Goal: Transaction & Acquisition: Subscribe to service/newsletter

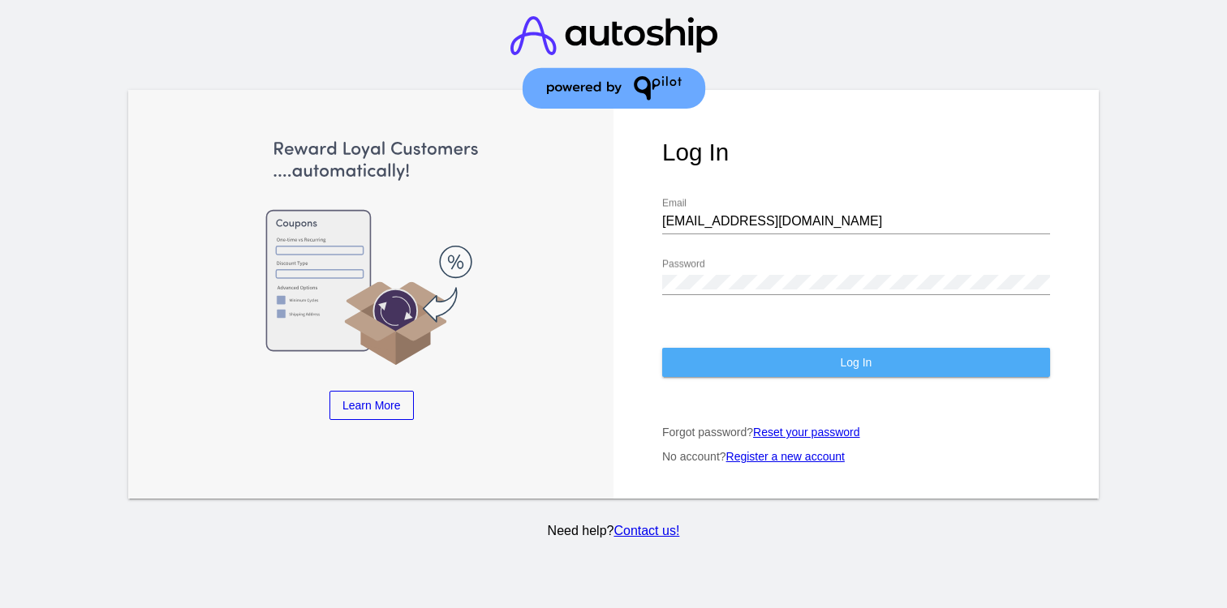
click at [807, 355] on button "Log In" at bounding box center [856, 362] width 388 height 29
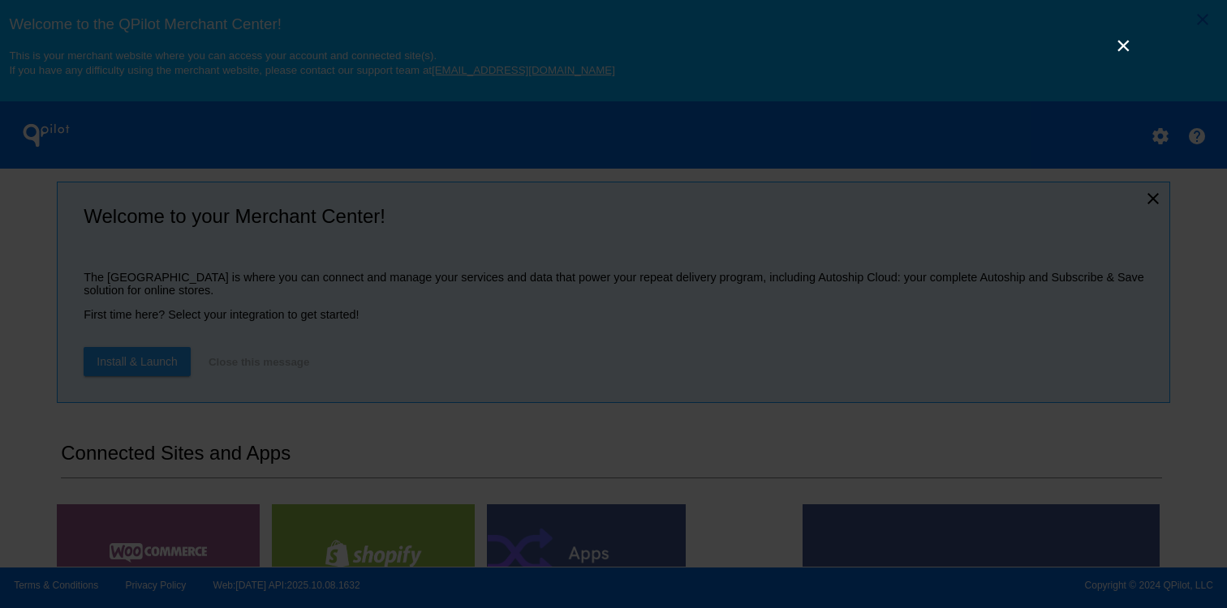
click at [1117, 52] on link "×" at bounding box center [1122, 45] width 19 height 19
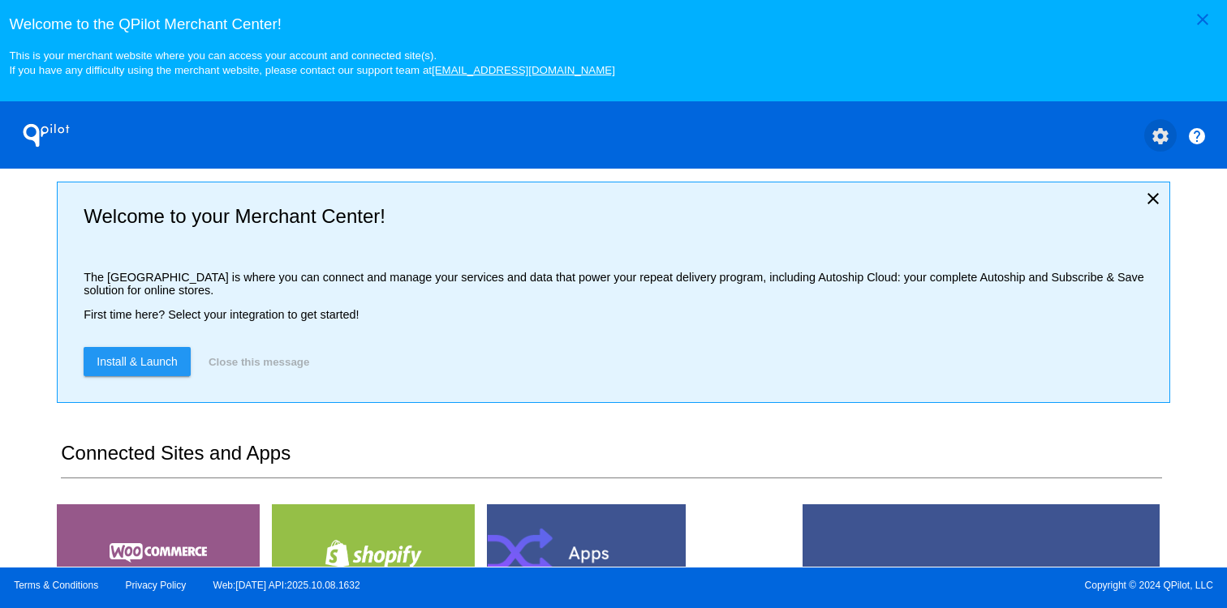
click at [1159, 140] on mat-icon "settings" at bounding box center [1159, 136] width 19 height 19
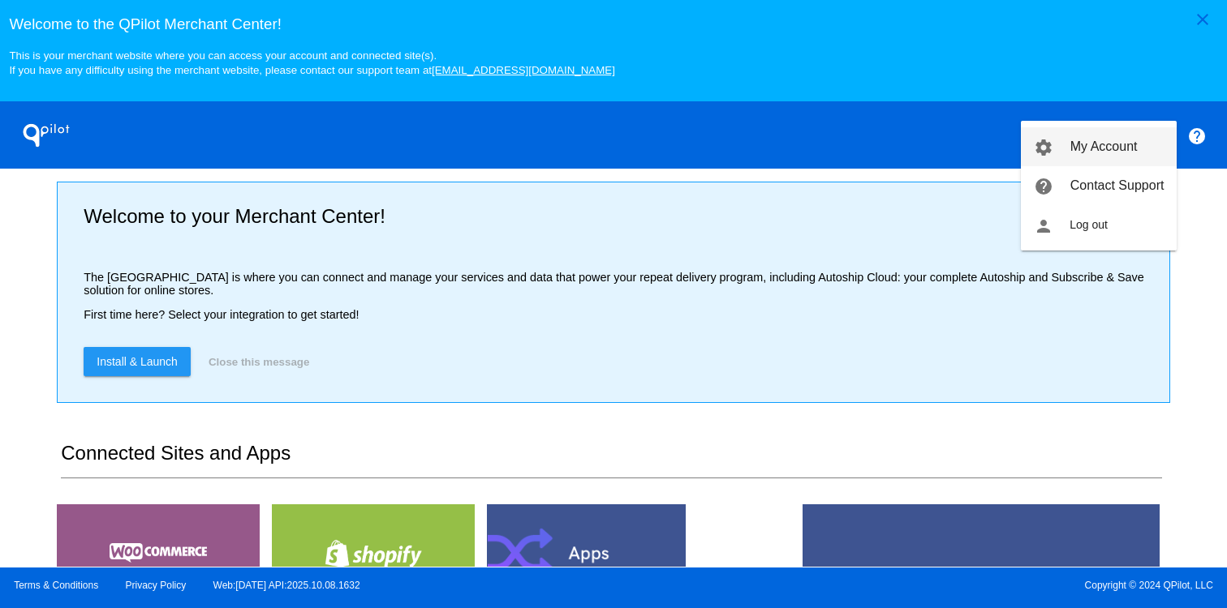
click at [1108, 148] on span "My Account" at bounding box center [1103, 147] width 67 height 14
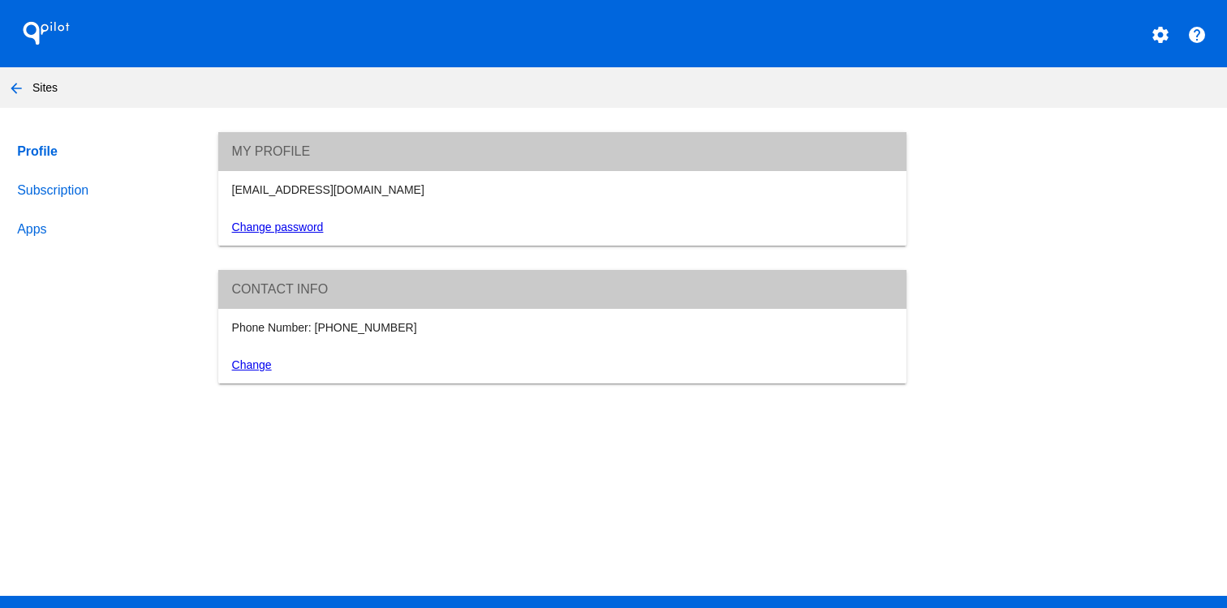
click at [67, 194] on link "Subscription" at bounding box center [102, 190] width 177 height 39
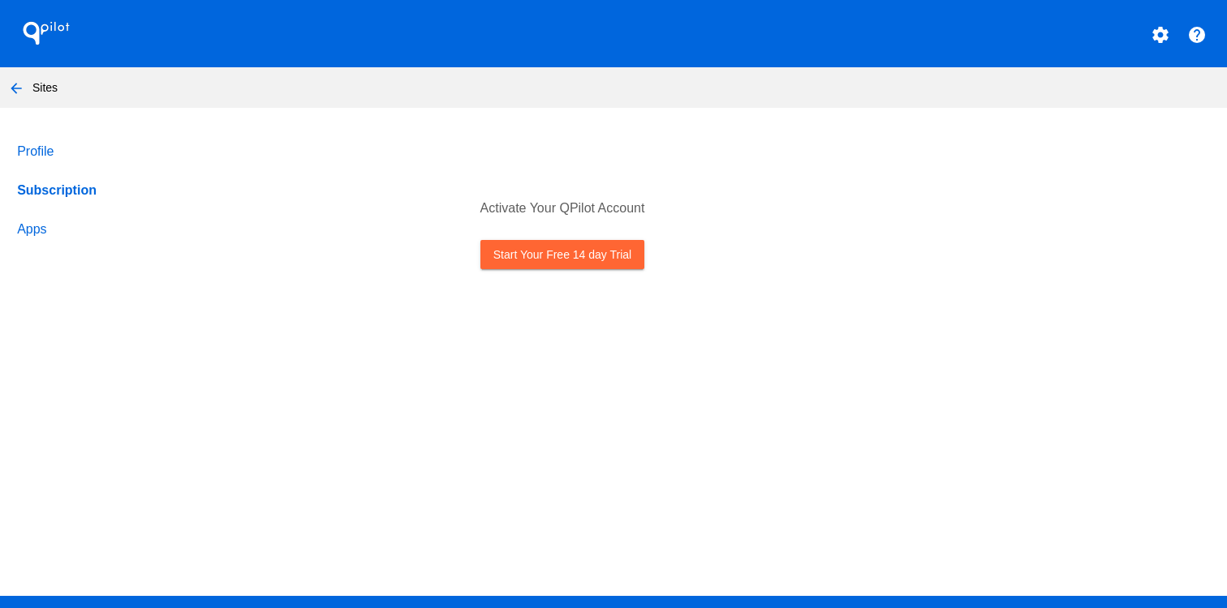
click at [544, 261] on link "Start Your Free 14 day Trial" at bounding box center [562, 254] width 164 height 29
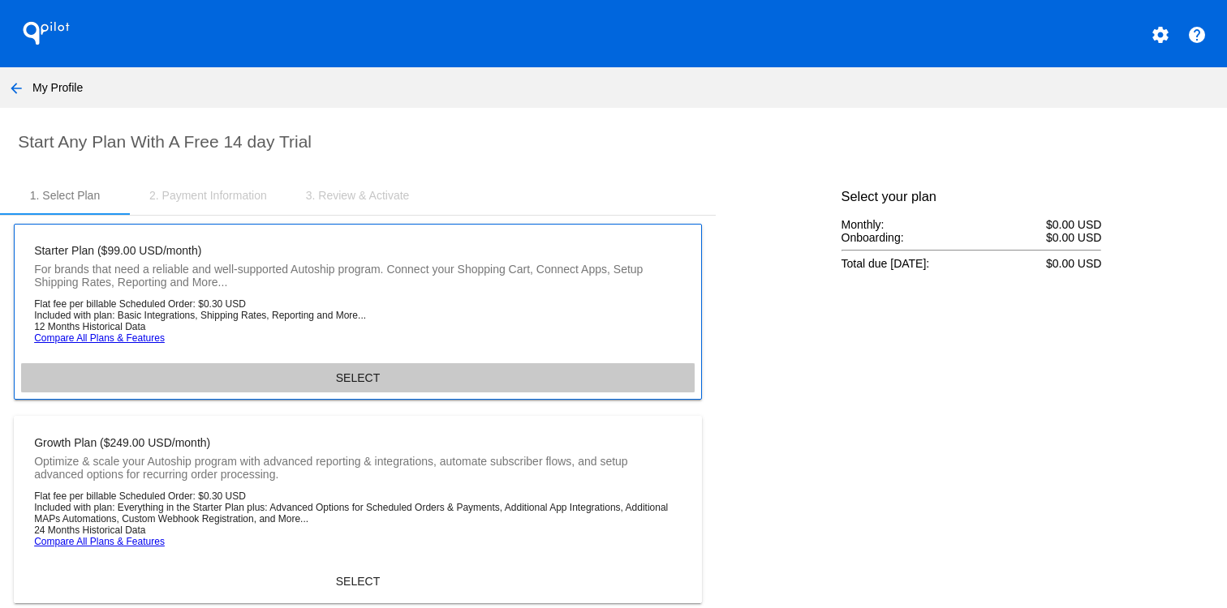
click at [370, 372] on button "SELECT" at bounding box center [357, 377] width 673 height 29
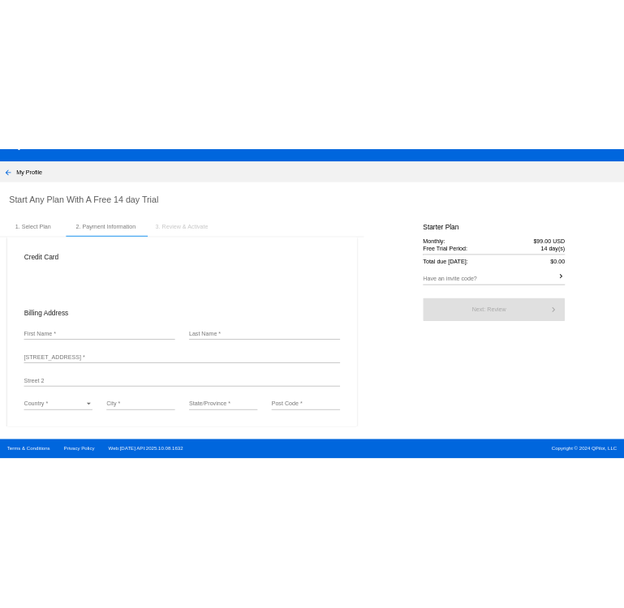
scroll to position [49, 0]
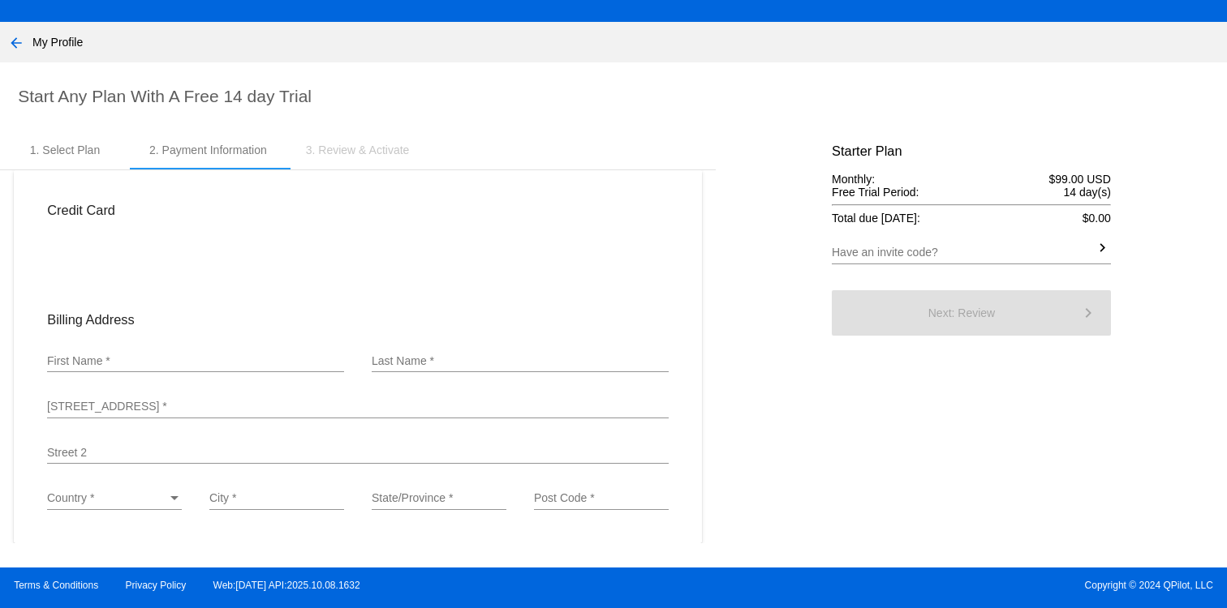
click at [355, 333] on div "Billing Address" at bounding box center [357, 320] width 649 height 42
click at [217, 355] on input "First Name *" at bounding box center [195, 361] width 297 height 13
type input "hab"
type input "ma"
type input "[STREET_ADDRESS]"
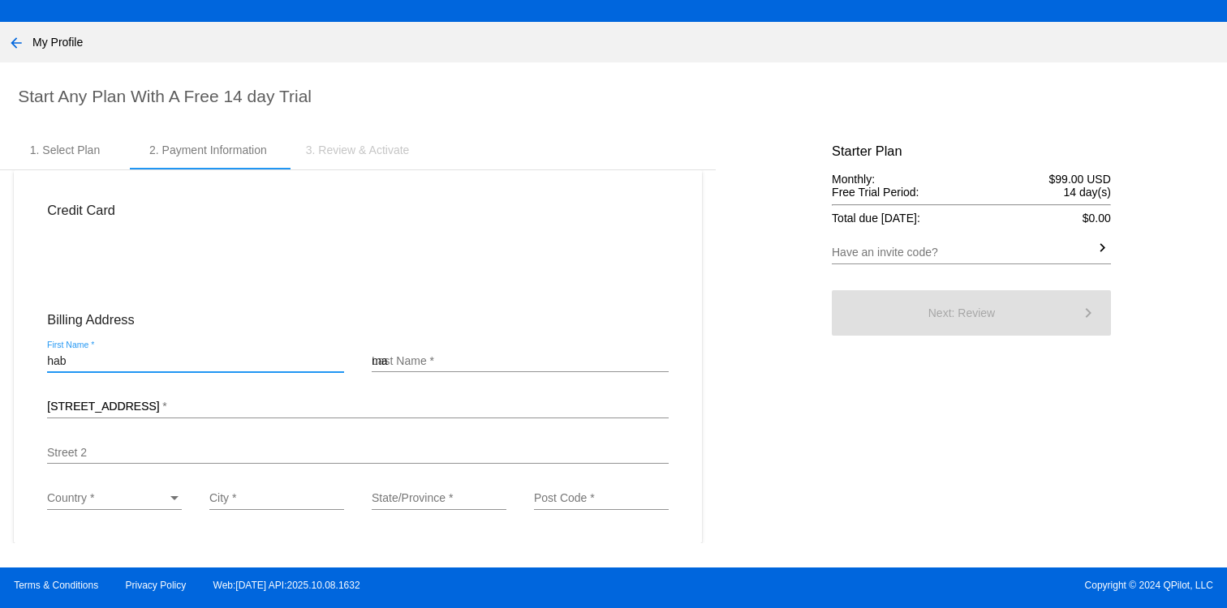
type input "Port Jervis"
click at [99, 489] on div "Country * Country *" at bounding box center [114, 495] width 135 height 32
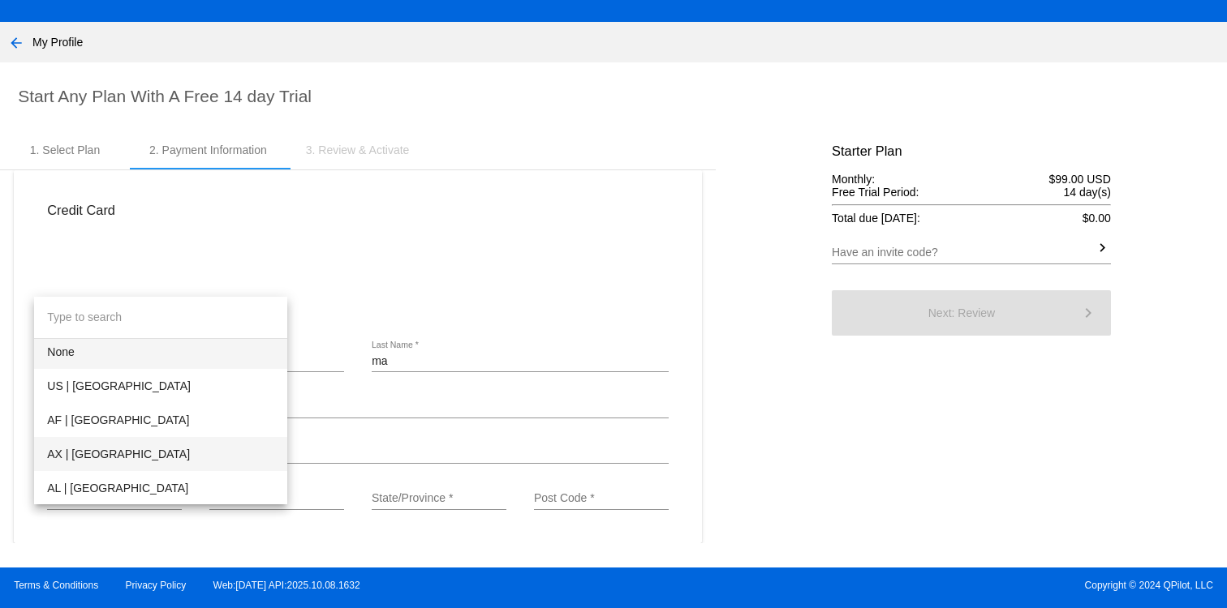
click at [123, 444] on span "AX | [GEOGRAPHIC_DATA]" at bounding box center [160, 454] width 227 height 34
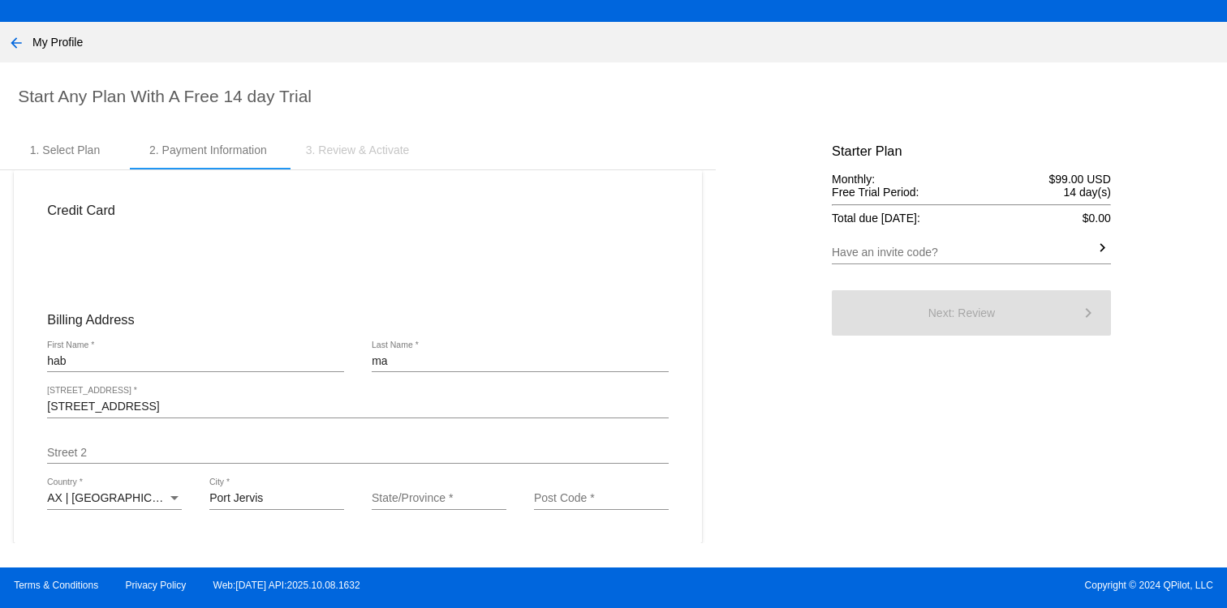
click at [476, 505] on div "State/Province *" at bounding box center [439, 495] width 135 height 32
click at [467, 493] on input "State/Province *" at bounding box center [439, 498] width 135 height 13
type input "North Carolina"
type input "27597"
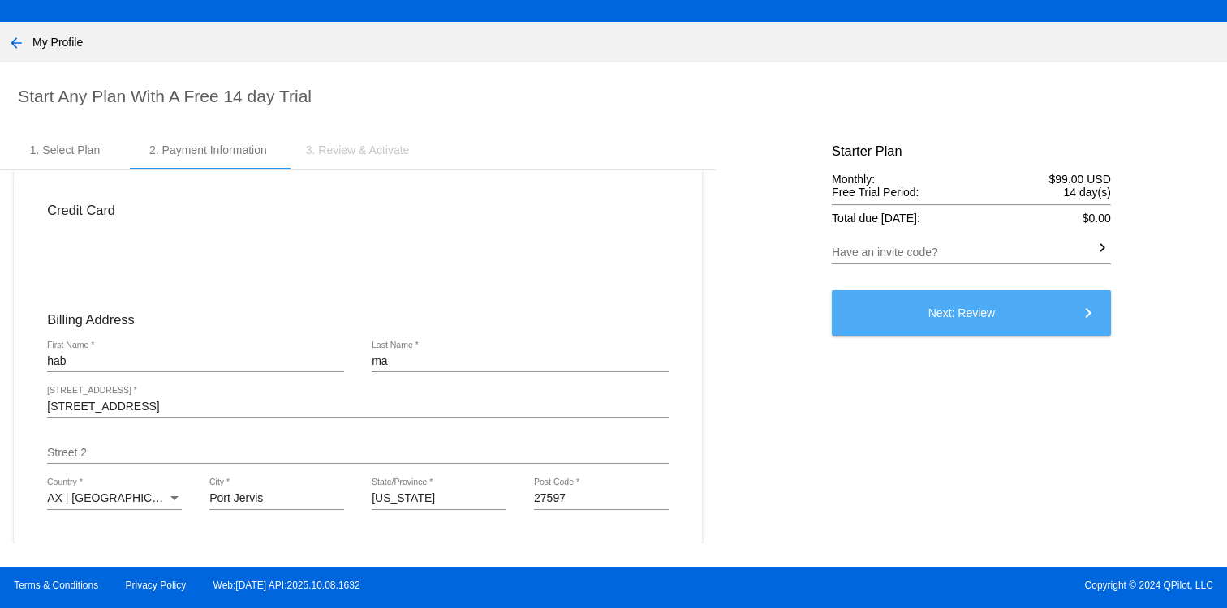
click at [899, 328] on button "Next: Review keyboard_arrow_right" at bounding box center [971, 312] width 279 height 45
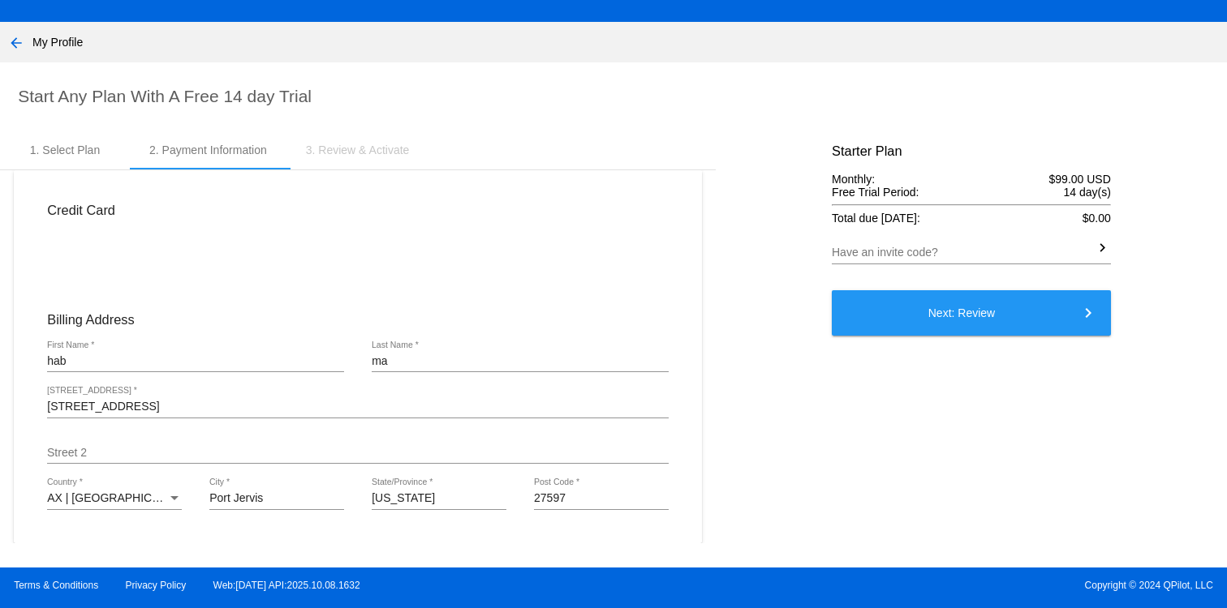
click at [908, 319] on button "Next: Review keyboard_arrow_right" at bounding box center [971, 312] width 279 height 45
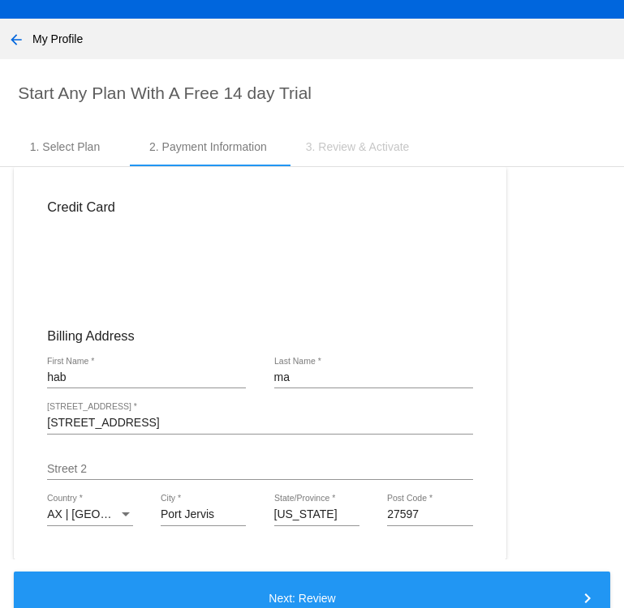
scroll to position [183, 0]
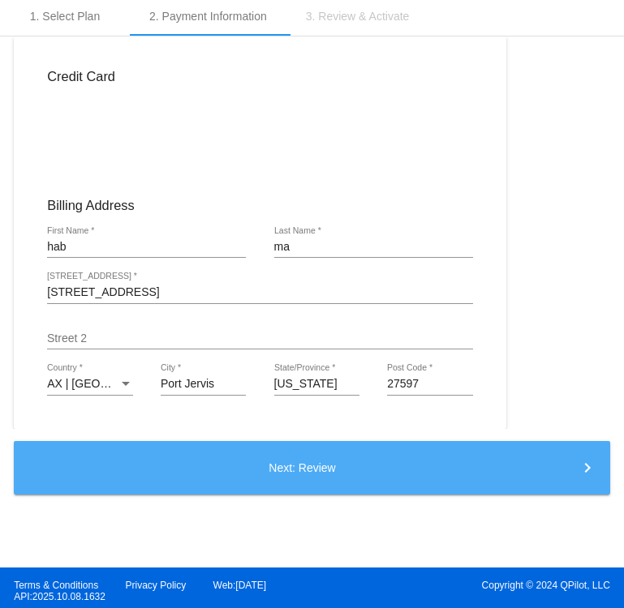
click at [420, 475] on button "Next: Review keyboard_arrow_right" at bounding box center [312, 468] width 596 height 54
click at [365, 472] on button "Next: Review keyboard_arrow_right" at bounding box center [312, 468] width 596 height 54
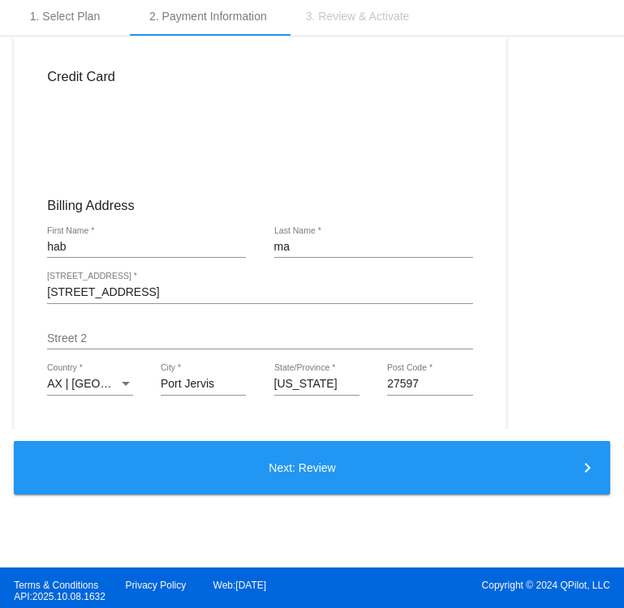
click at [466, 473] on button "Next: Review keyboard_arrow_right" at bounding box center [312, 468] width 596 height 54
click at [101, 252] on div "hab First Name *" at bounding box center [146, 242] width 199 height 32
type input "habss"
click at [338, 245] on input "ma" at bounding box center [373, 247] width 199 height 13
type input "mass"
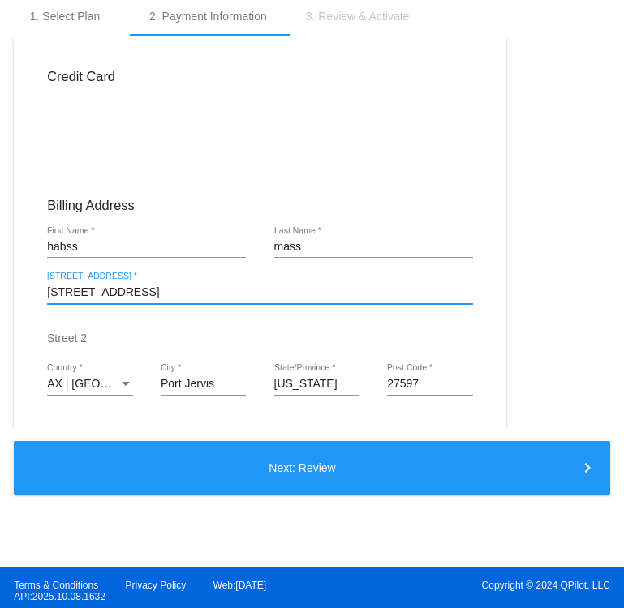
click at [135, 291] on input "123 Ny Rte 6" at bounding box center [259, 292] width 425 height 13
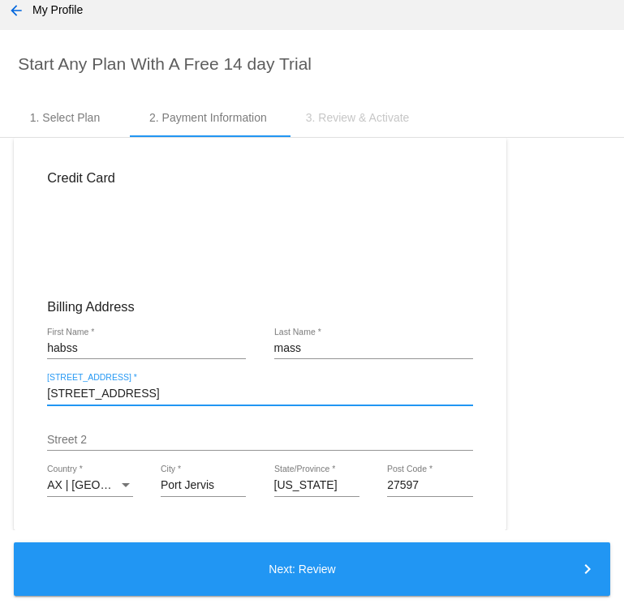
scroll to position [15, 0]
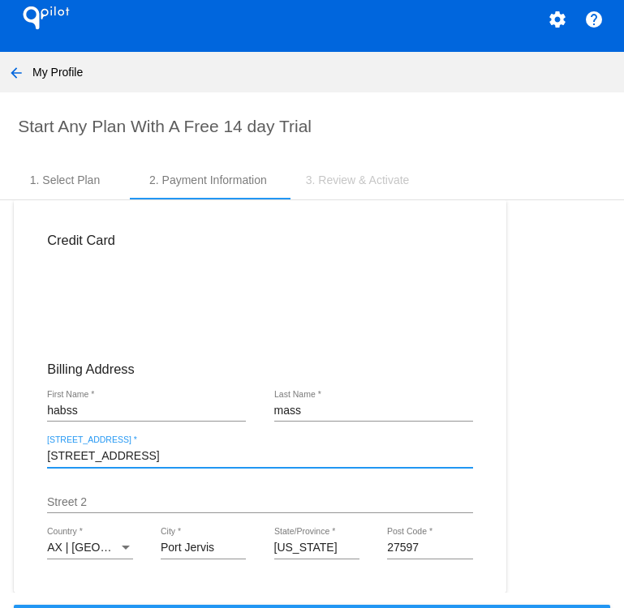
type input "123 Ny Rte 6ss"
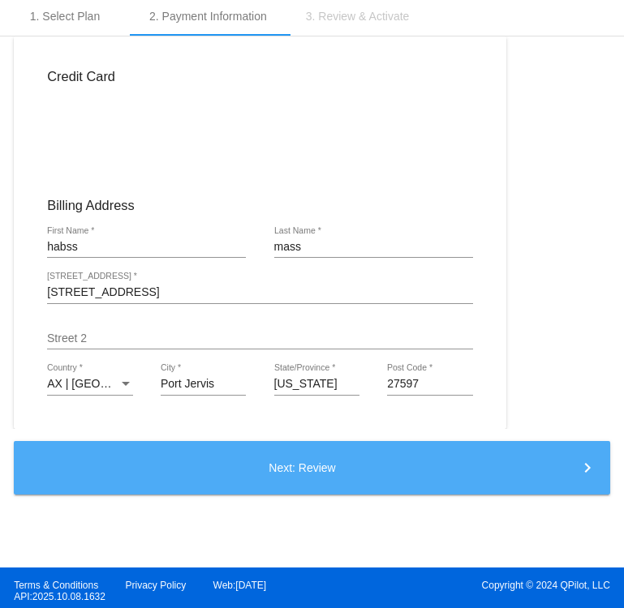
click at [337, 474] on button "Next: Review keyboard_arrow_right" at bounding box center [312, 468] width 596 height 54
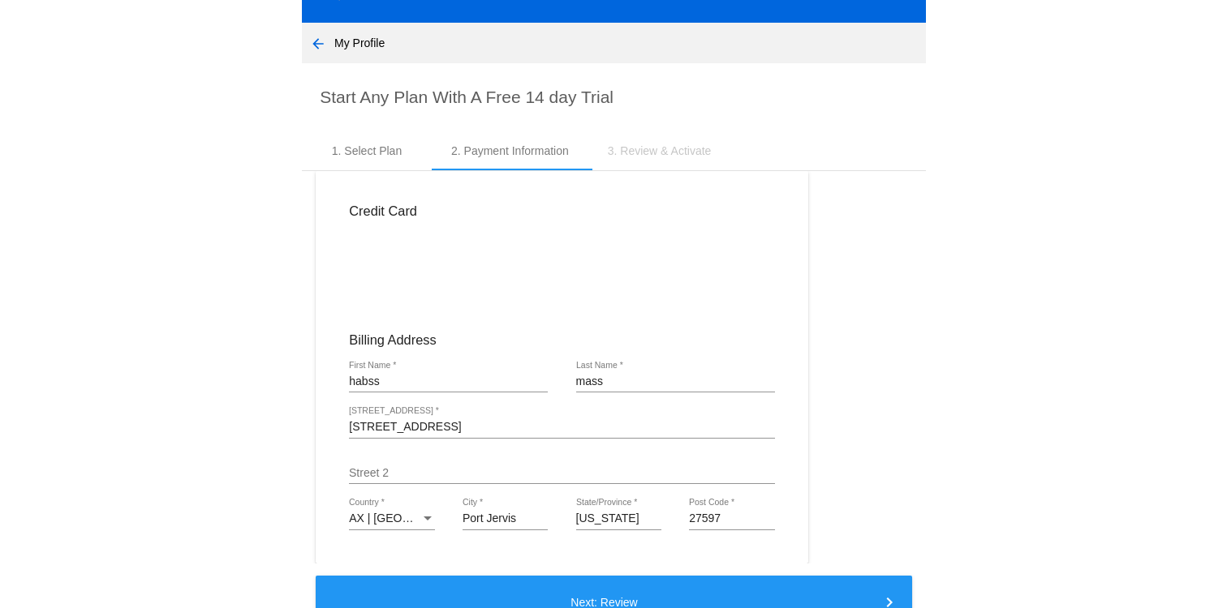
scroll to position [0, 0]
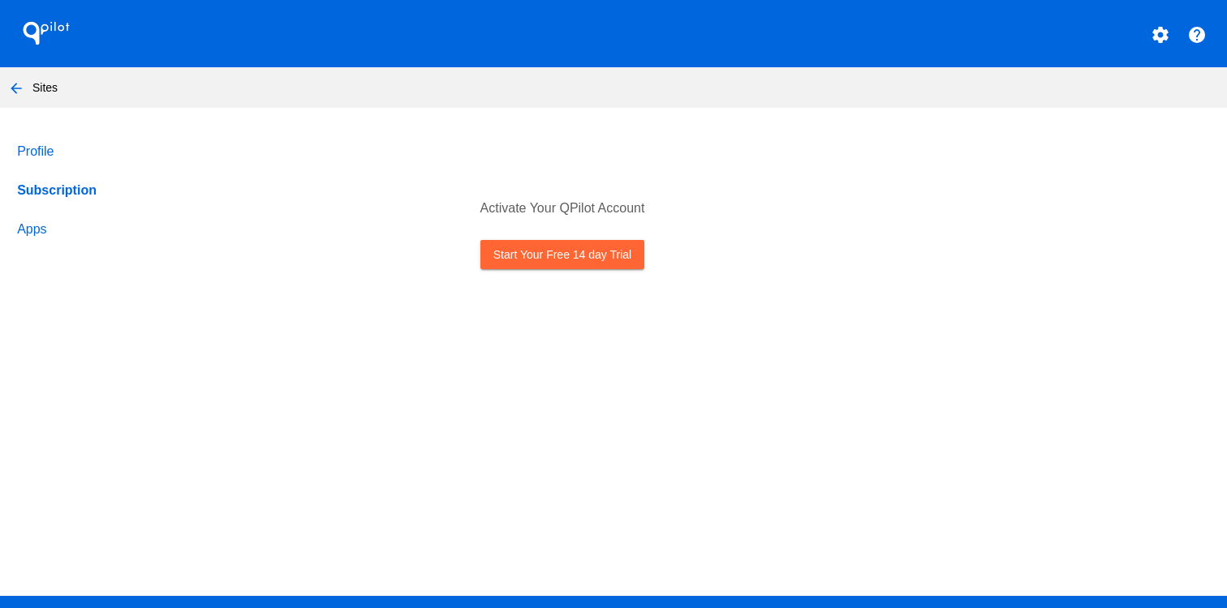
click at [568, 246] on link "Start Your Free 14 day Trial" at bounding box center [562, 254] width 164 height 29
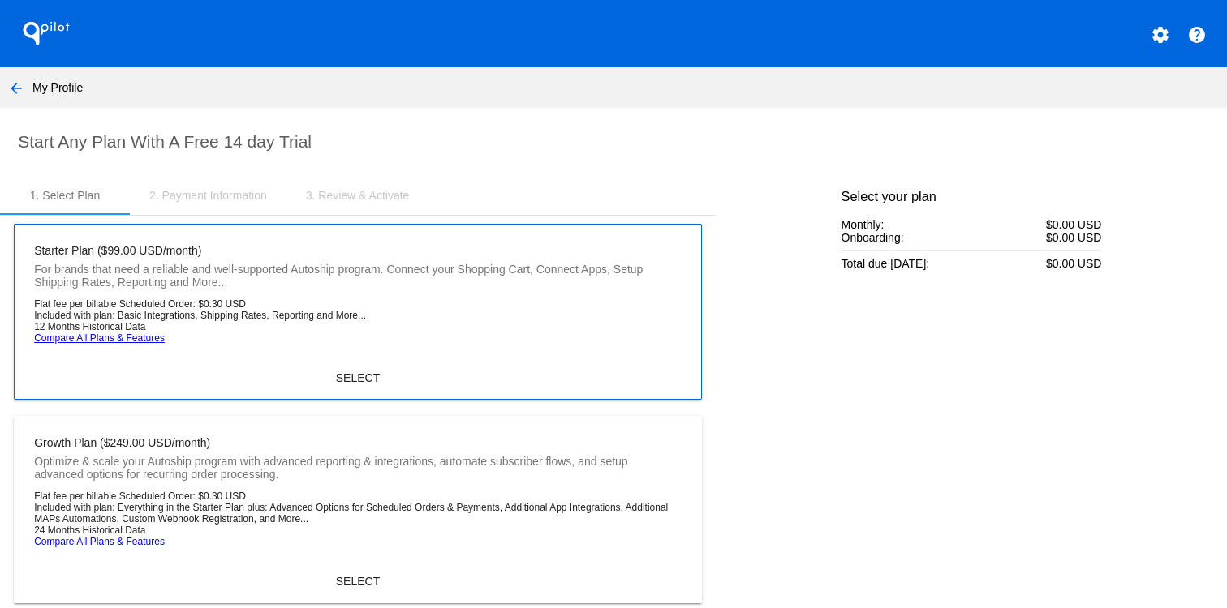
click at [357, 353] on mat-card "Starter Plan ($99.00 USD/month) For brands that need a reliable and well-suppor…" at bounding box center [358, 312] width 688 height 176
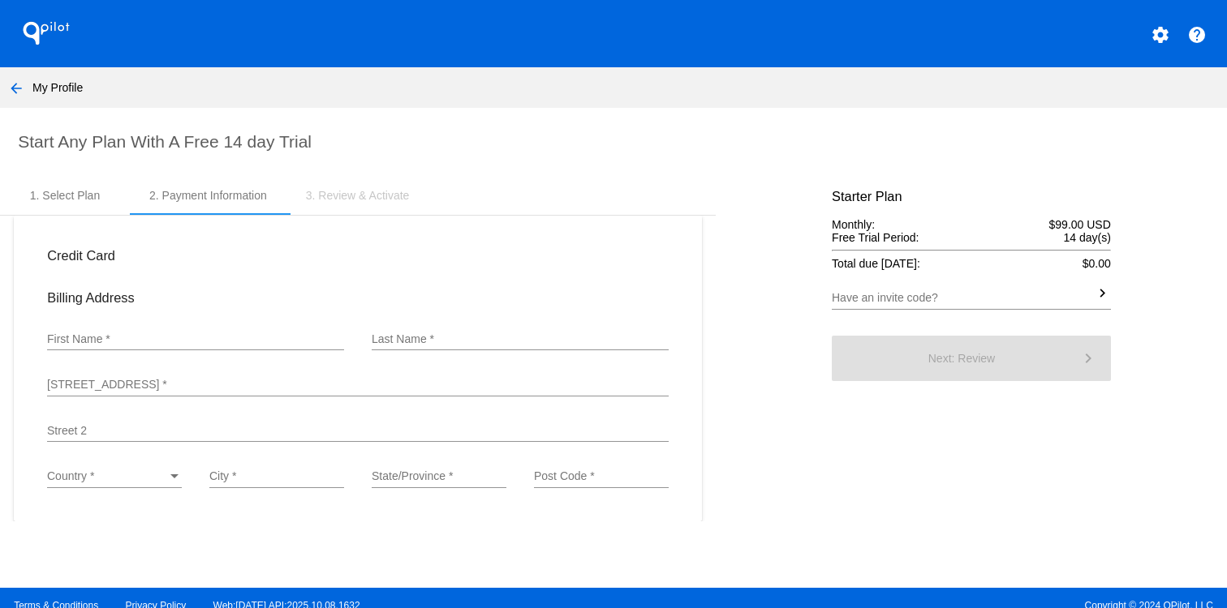
click at [355, 132] on h2 "Start Any Plan With A Free 14 day Trial" at bounding box center [615, 141] width 1195 height 19
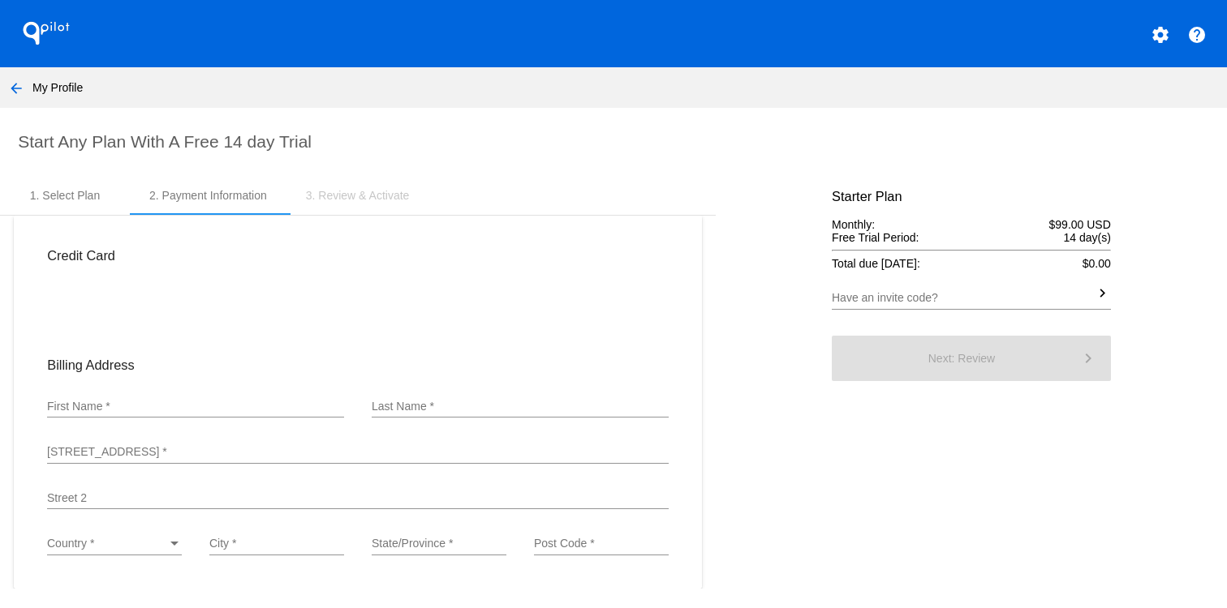
scroll to position [49, 0]
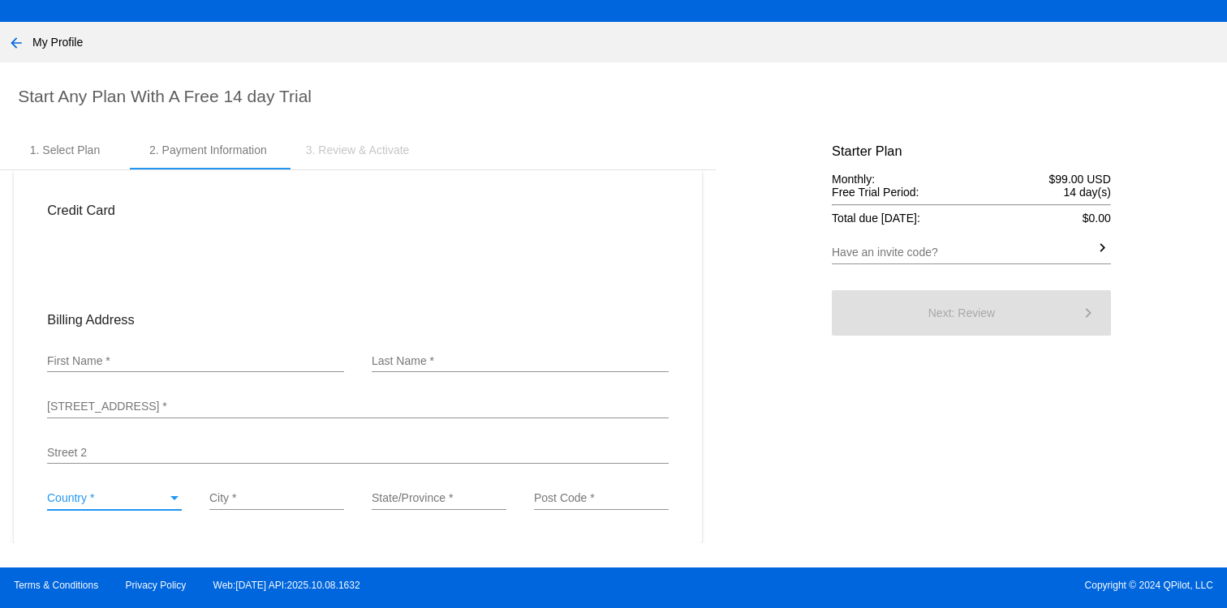
click at [161, 499] on div "Country *" at bounding box center [107, 498] width 120 height 13
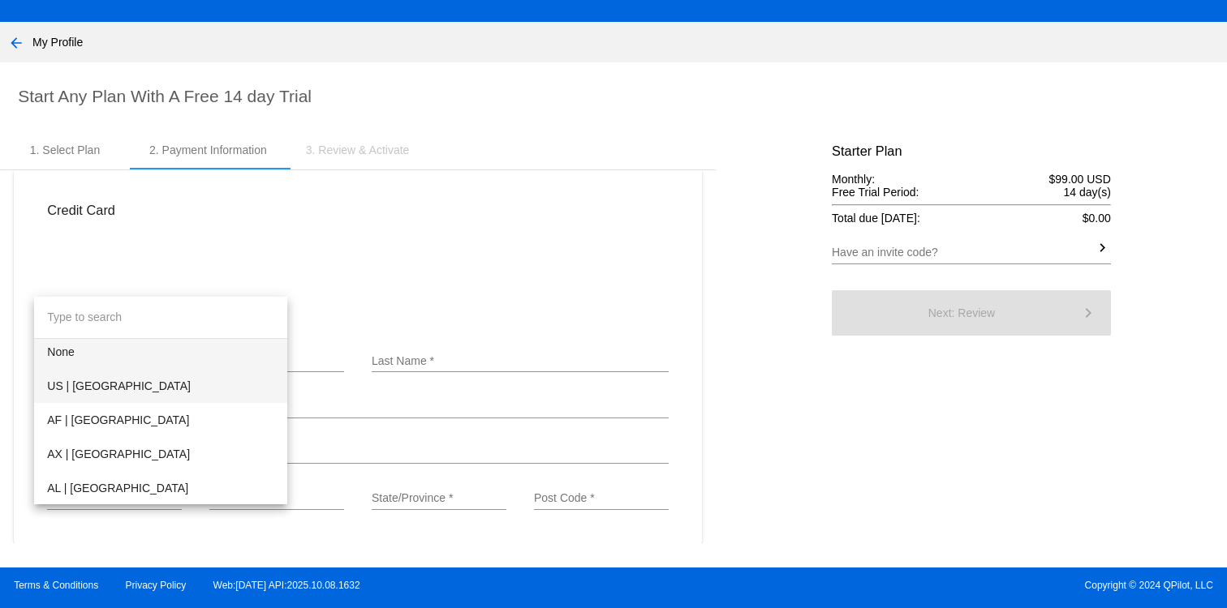
click at [123, 394] on span "US | [GEOGRAPHIC_DATA]" at bounding box center [160, 386] width 227 height 34
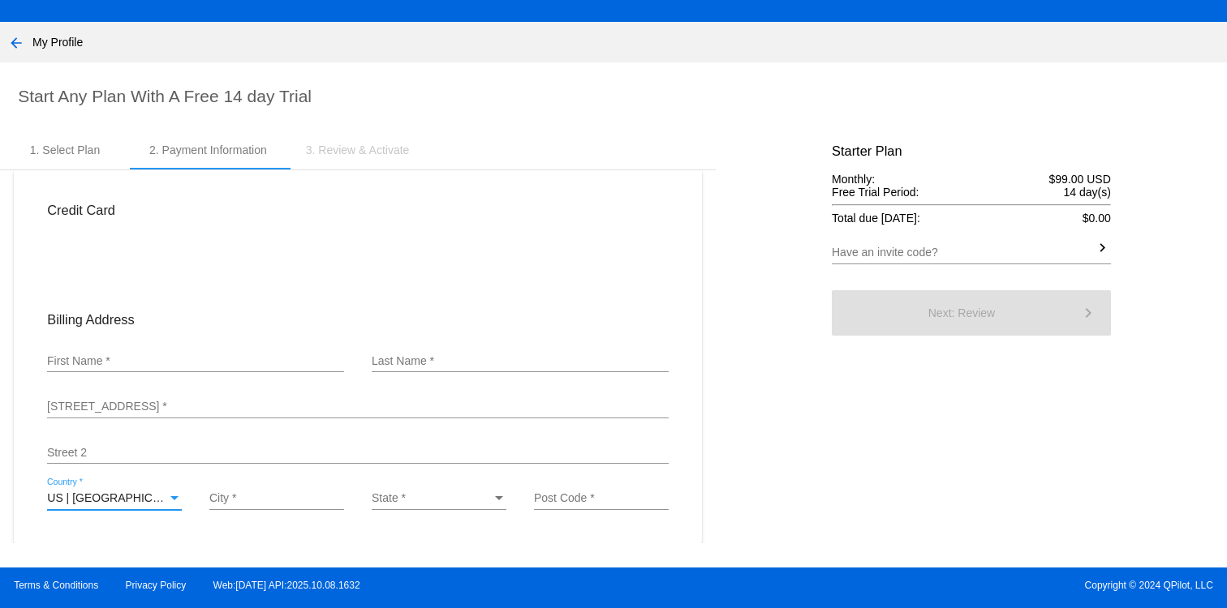
click at [130, 355] on input "First Name *" at bounding box center [195, 361] width 297 height 13
type input "rami"
type input "qiq"
type input "12343 North Carolina 96"
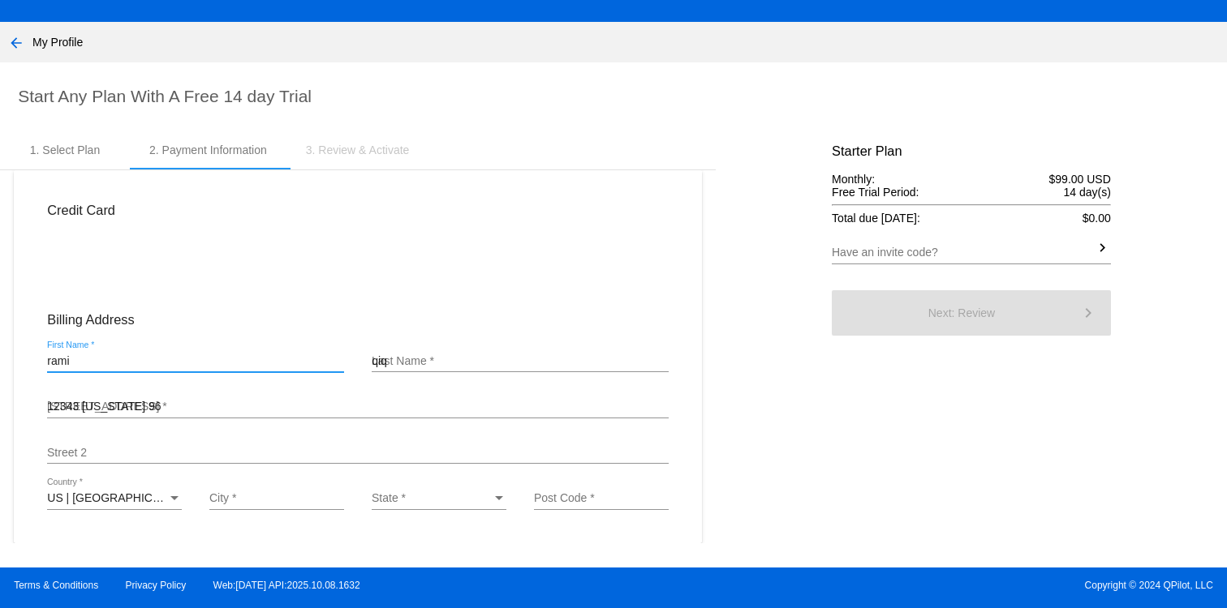
type input "Zebulon"
type input "27597"
click at [430, 503] on div "State *" at bounding box center [432, 498] width 120 height 13
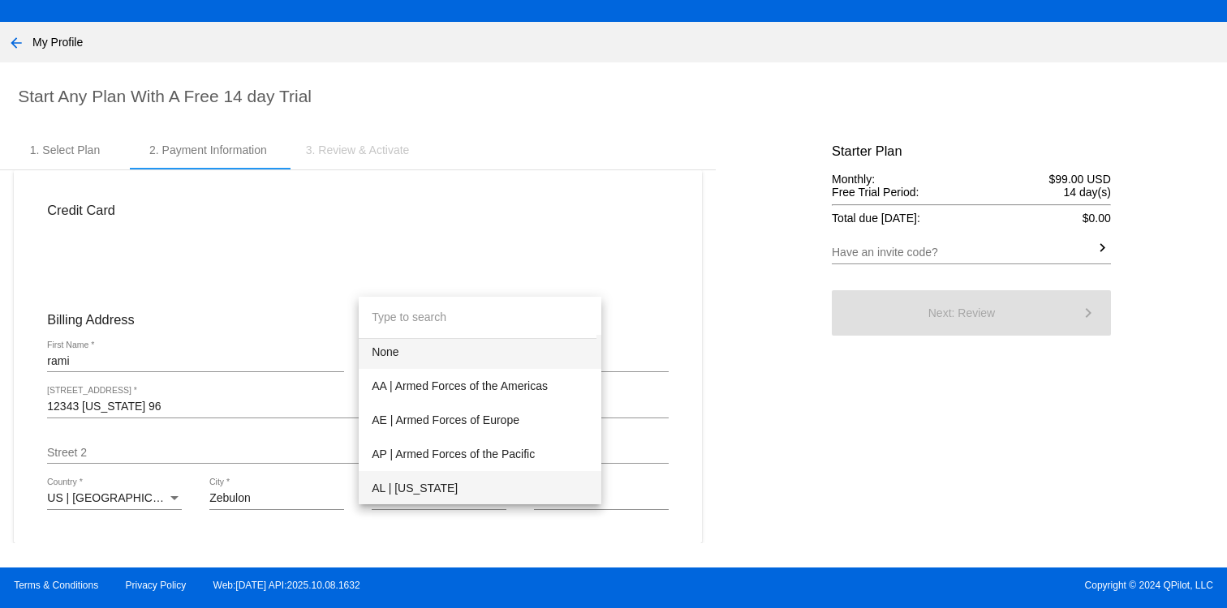
click at [419, 486] on span "AL | [US_STATE]" at bounding box center [480, 488] width 217 height 34
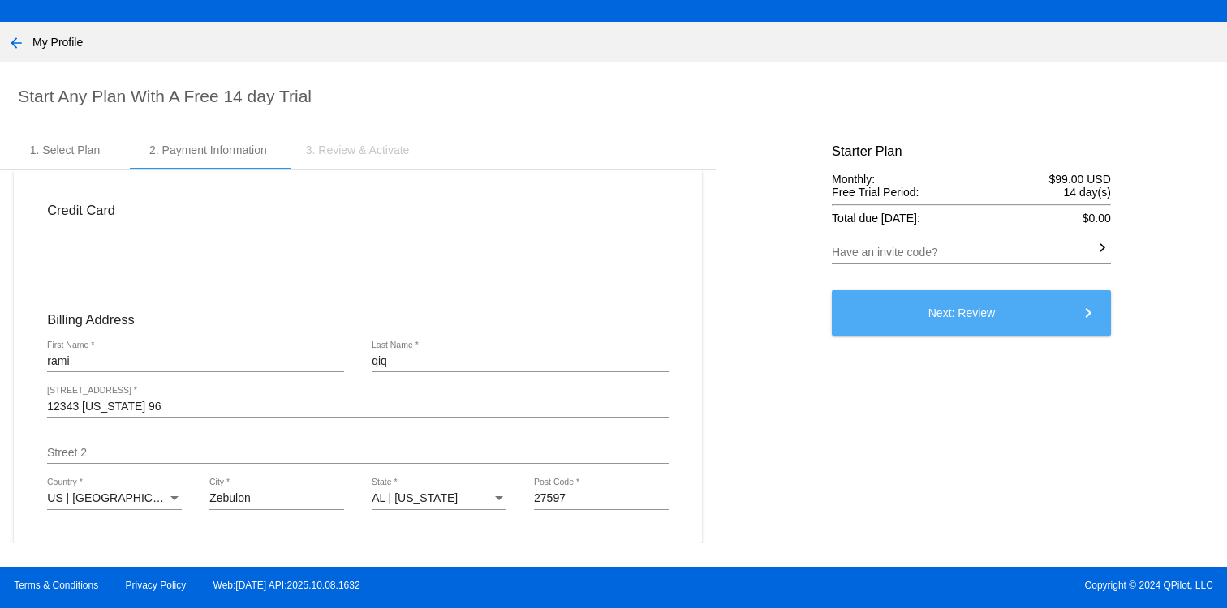
click at [892, 324] on button "Next: Review keyboard_arrow_right" at bounding box center [971, 312] width 279 height 45
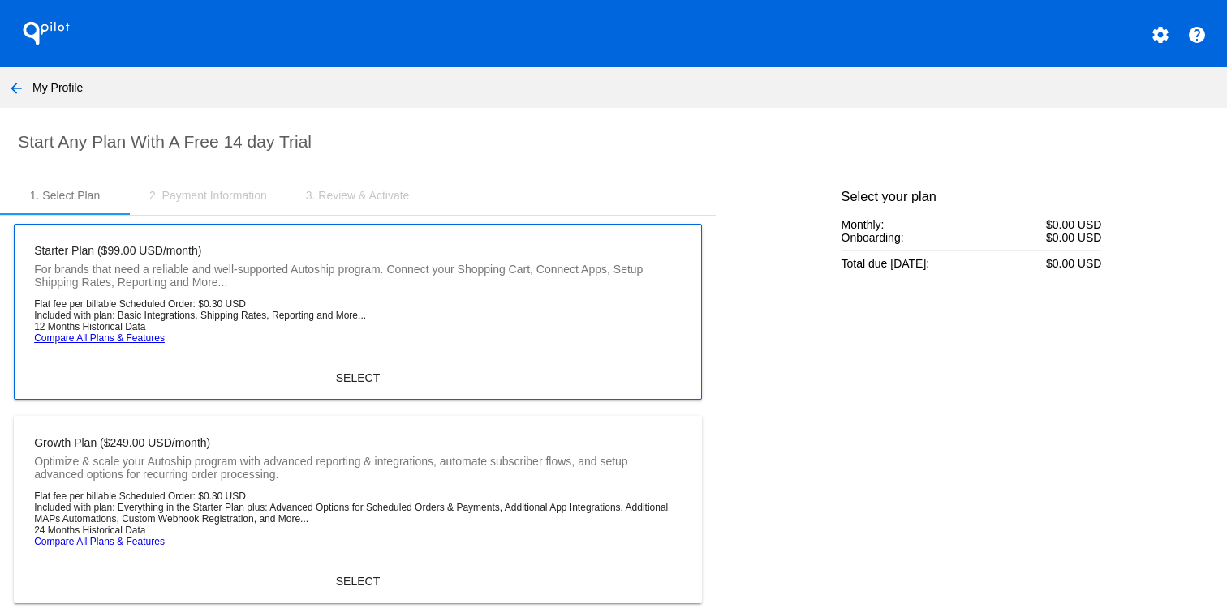
click at [352, 363] on mat-card-actions "SELECT" at bounding box center [357, 375] width 673 height 36
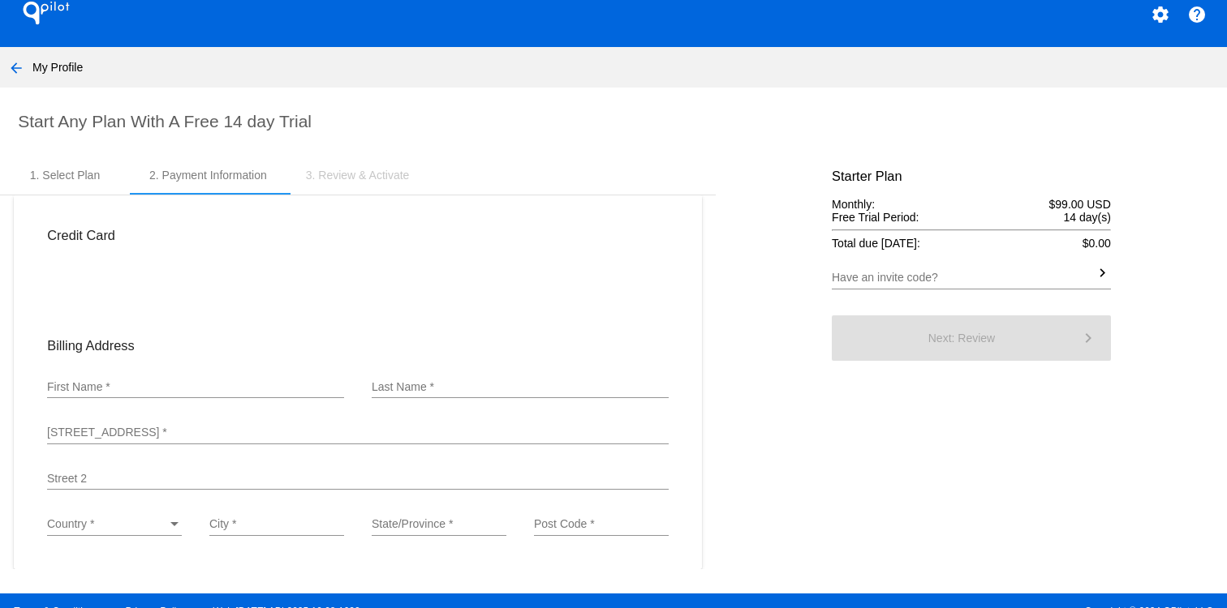
scroll to position [49, 0]
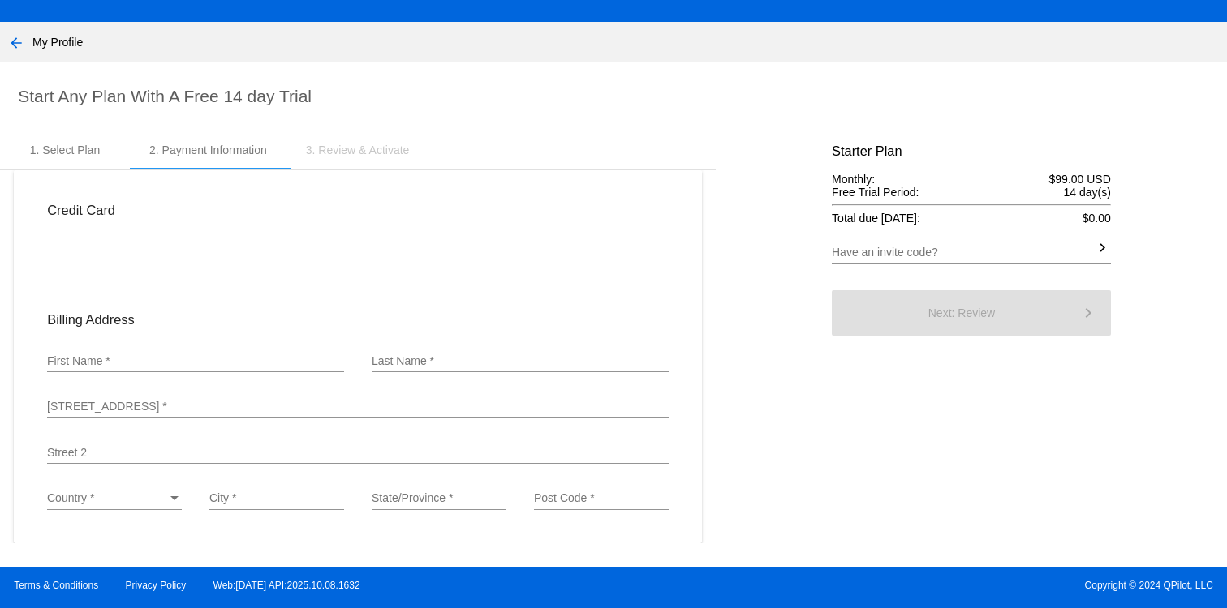
click at [242, 359] on input "First Name *" at bounding box center [195, 361] width 297 height 13
type input "rami"
type input "qiq"
type input "123 NY"
type input "[US_STATE][GEOGRAPHIC_DATA]"
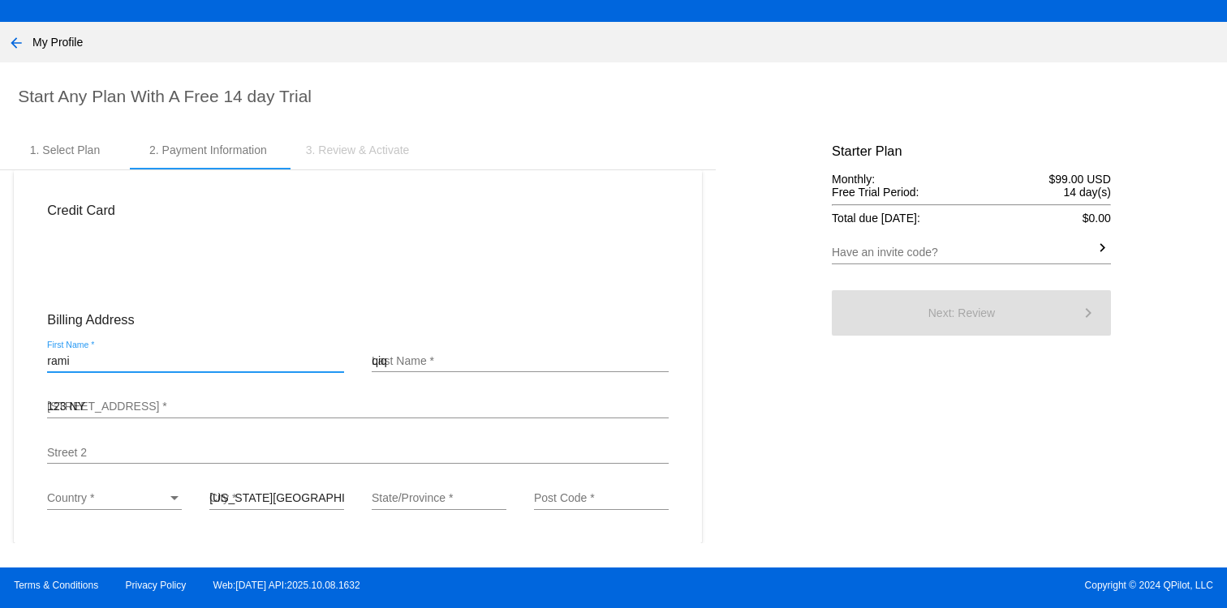
type input "NY"
type input "10016"
click at [106, 489] on div "Country * Country *" at bounding box center [114, 495] width 135 height 32
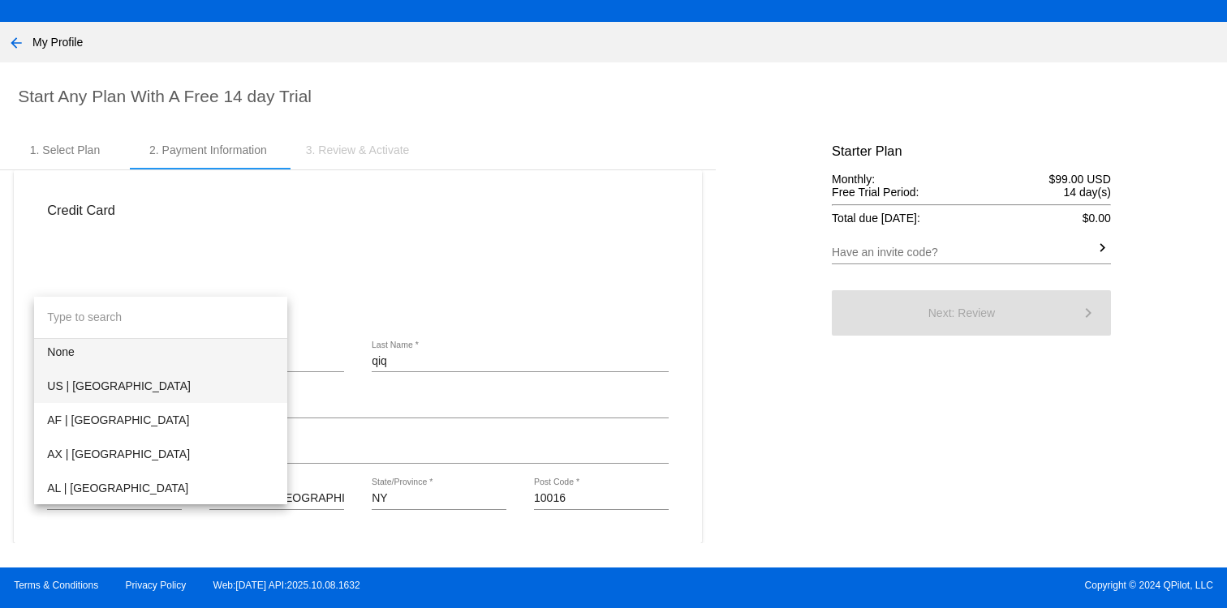
click at [114, 390] on span "US | [GEOGRAPHIC_DATA]" at bounding box center [160, 386] width 227 height 34
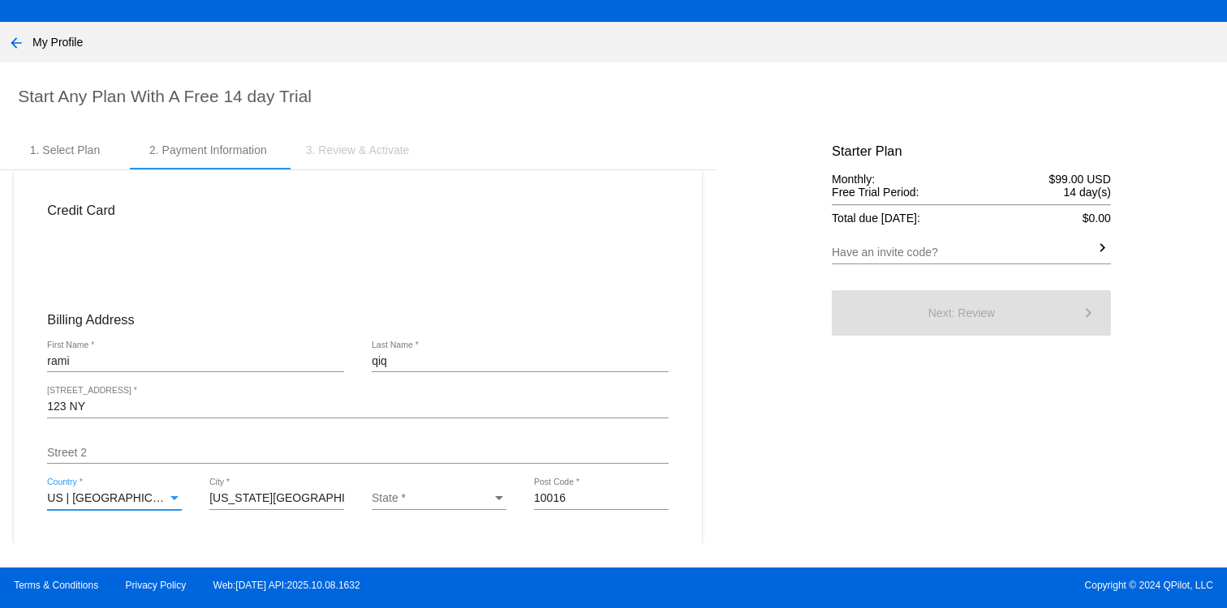
click at [797, 374] on div at bounding box center [767, 338] width 102 height 414
click at [196, 441] on div "Street 2" at bounding box center [357, 448] width 621 height 32
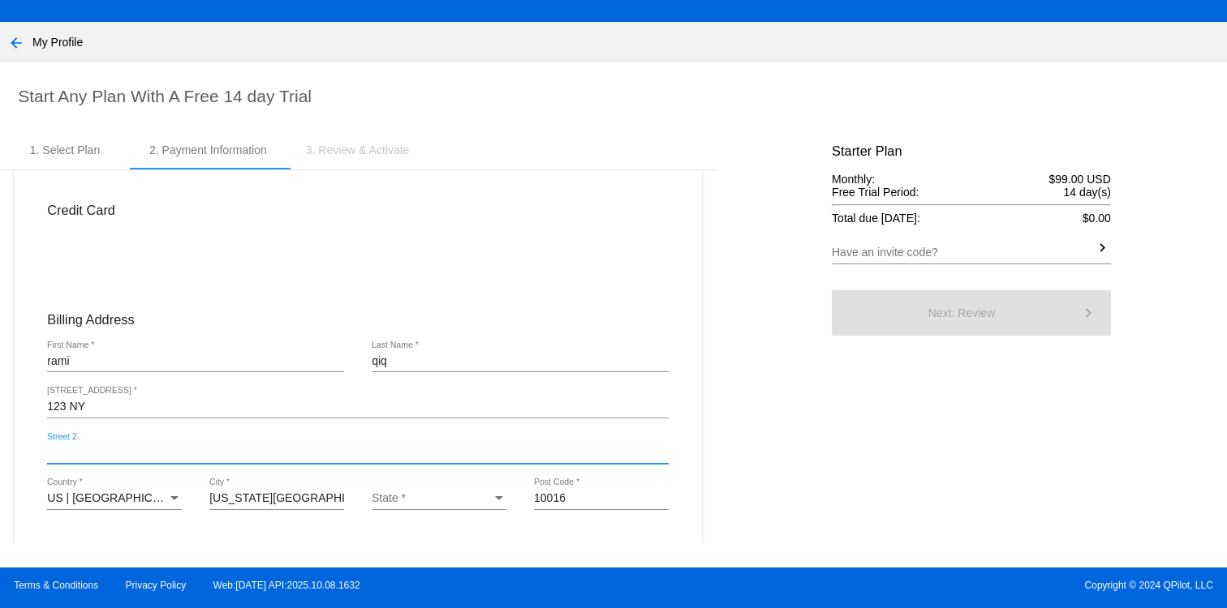
click at [455, 498] on div "State *" at bounding box center [432, 498] width 120 height 13
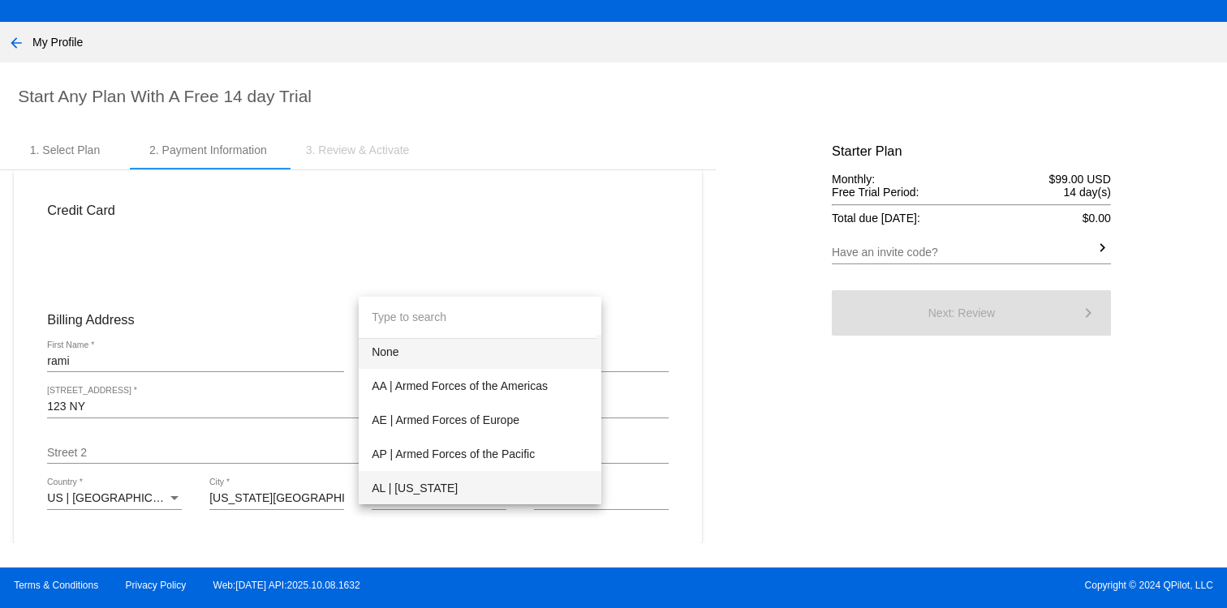
click at [454, 496] on span "AL | [US_STATE]" at bounding box center [480, 488] width 217 height 34
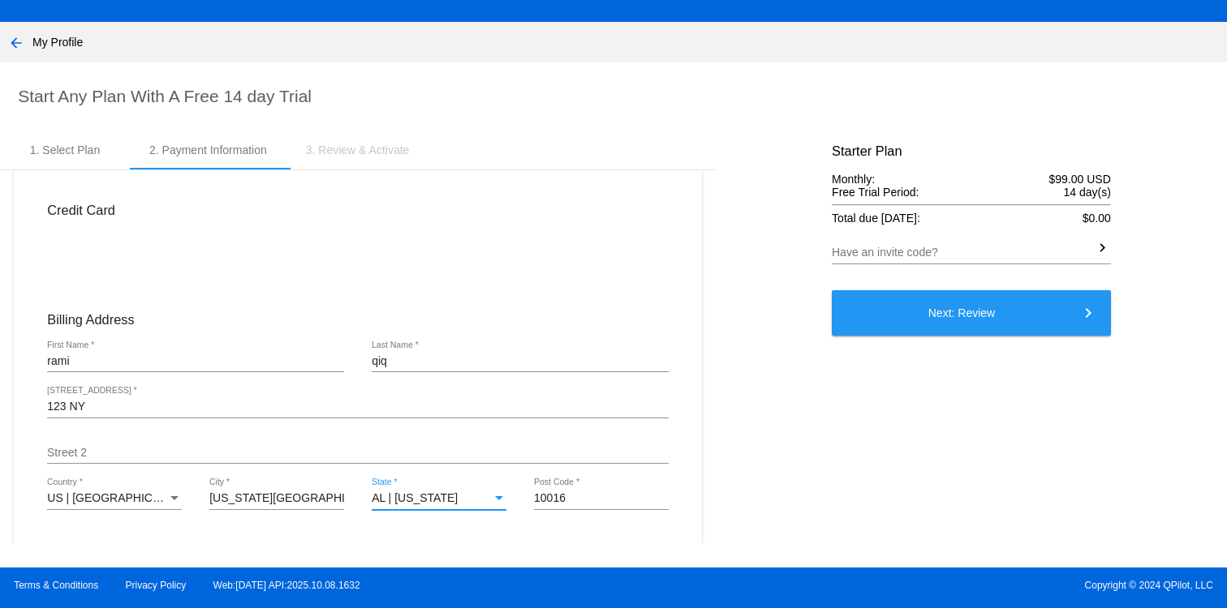
click at [905, 325] on button "Next: Review keyboard_arrow_right" at bounding box center [971, 312] width 279 height 45
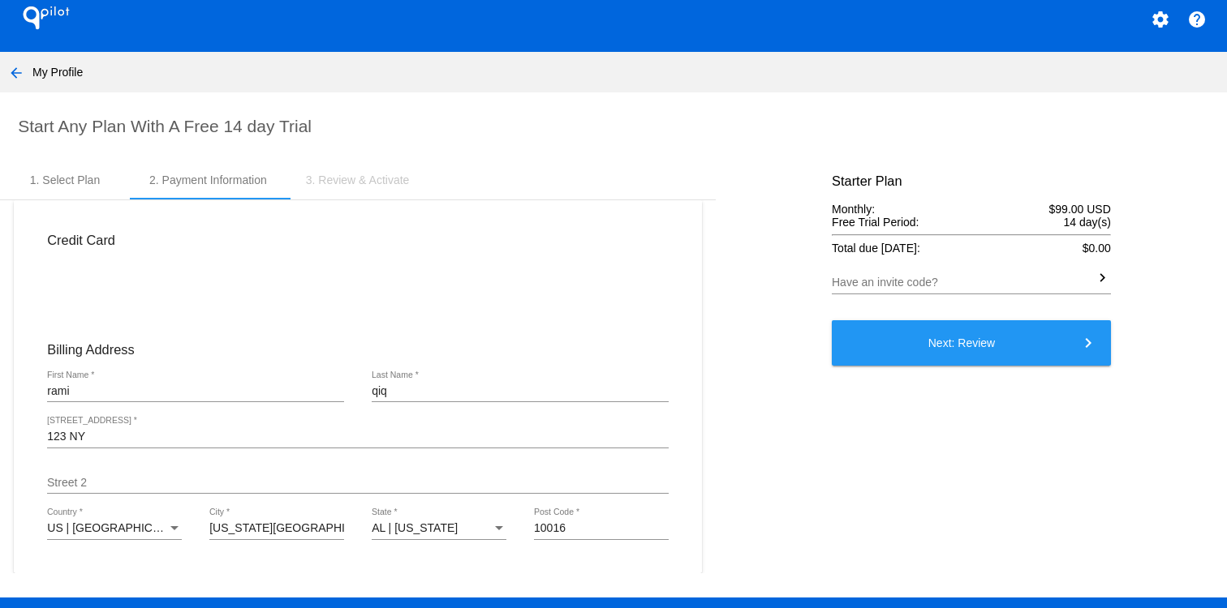
scroll to position [0, 0]
